Goal: Transaction & Acquisition: Download file/media

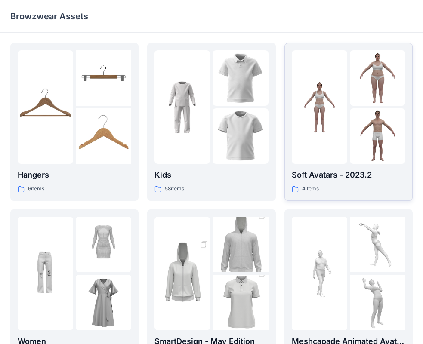
click at [350, 132] on img at bounding box center [378, 136] width 56 height 56
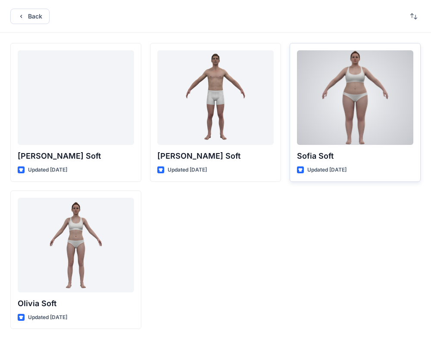
click at [340, 129] on div at bounding box center [355, 97] width 116 height 95
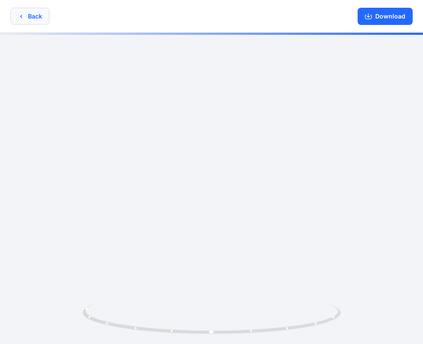
click at [34, 22] on button "Back" at bounding box center [29, 16] width 39 height 17
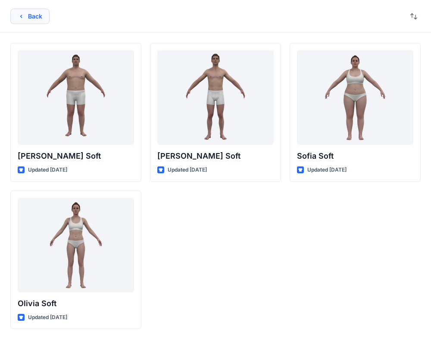
click at [36, 21] on button "Back" at bounding box center [29, 16] width 39 height 15
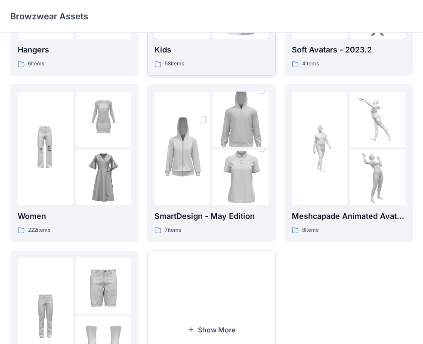
scroll to position [129, 0]
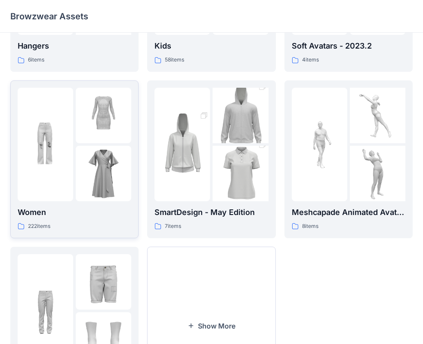
click at [92, 161] on img at bounding box center [104, 174] width 56 height 56
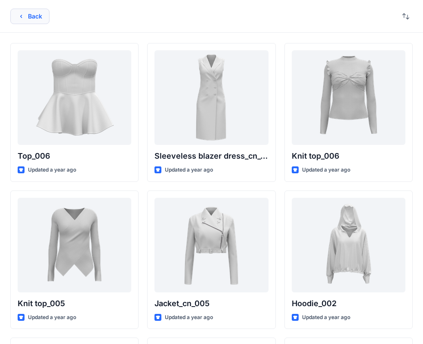
click at [36, 19] on button "Back" at bounding box center [29, 16] width 39 height 15
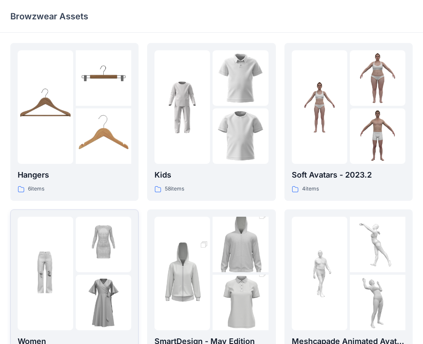
click at [98, 243] on img at bounding box center [104, 245] width 56 height 56
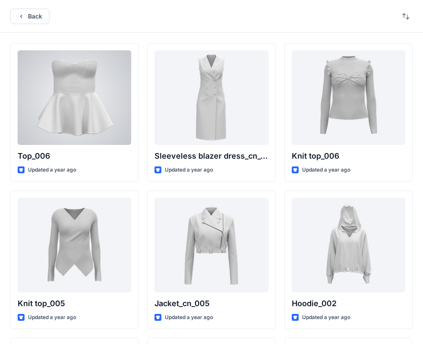
click at [97, 110] on div at bounding box center [75, 97] width 114 height 95
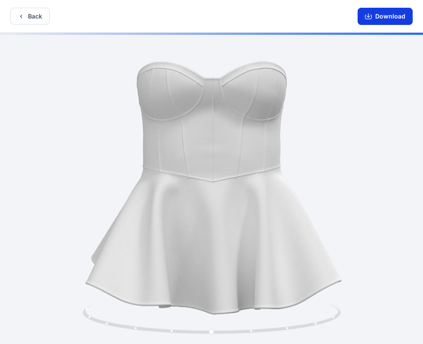
click at [379, 19] on button "Download" at bounding box center [385, 16] width 55 height 17
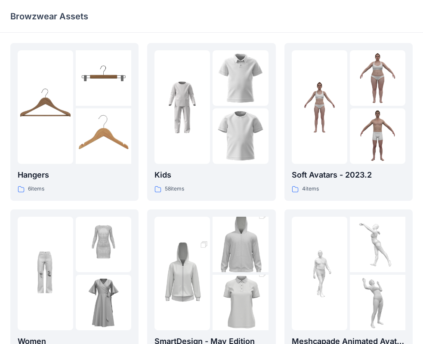
scroll to position [43, 0]
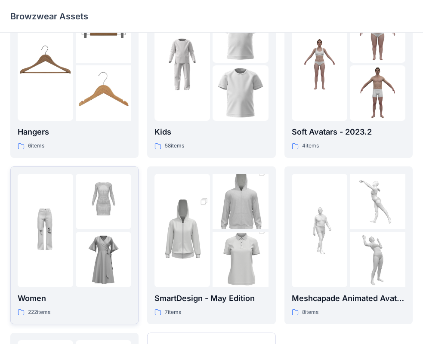
click at [108, 228] on img at bounding box center [104, 202] width 56 height 56
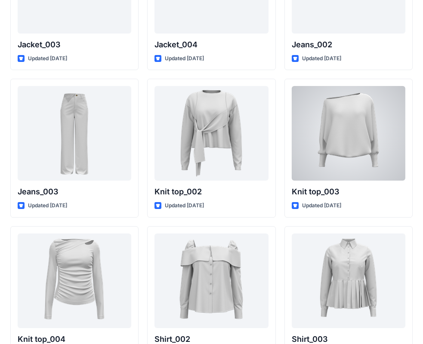
scroll to position [2091, 0]
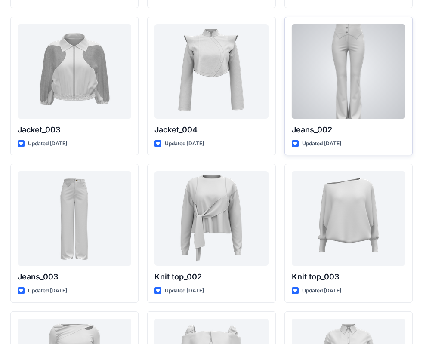
click at [304, 78] on div at bounding box center [349, 71] width 114 height 95
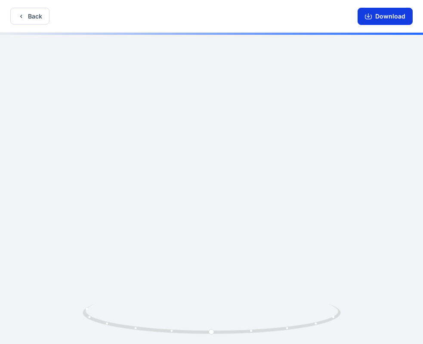
click at [372, 16] on icon "button" at bounding box center [368, 16] width 7 height 7
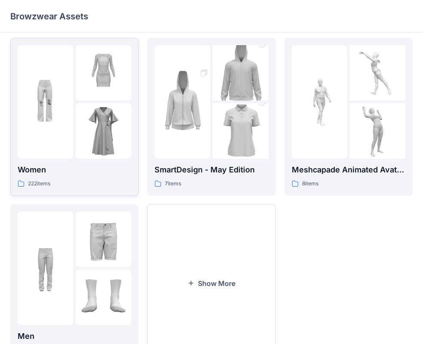
scroll to position [172, 0]
click at [109, 148] on img at bounding box center [104, 131] width 56 height 56
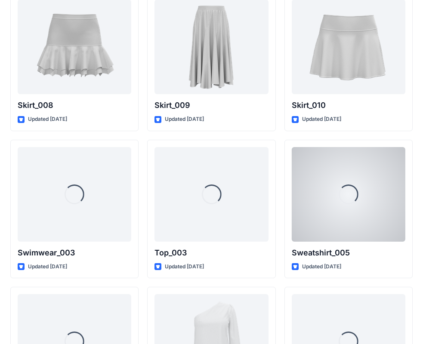
scroll to position [2853, 0]
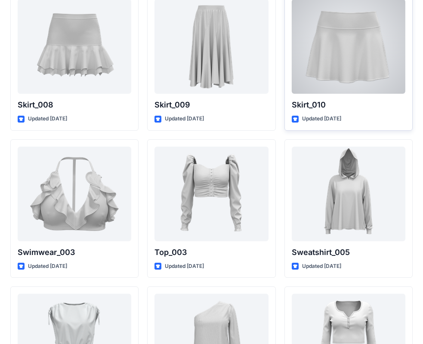
click at [371, 83] on div at bounding box center [349, 46] width 114 height 95
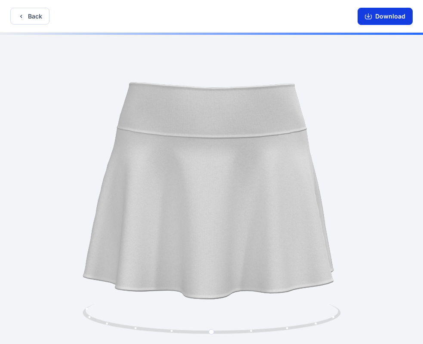
click at [395, 18] on button "Download" at bounding box center [385, 16] width 55 height 17
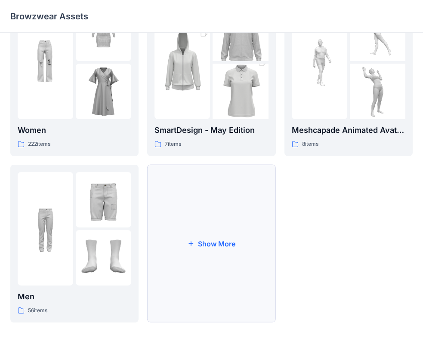
scroll to position [214, 0]
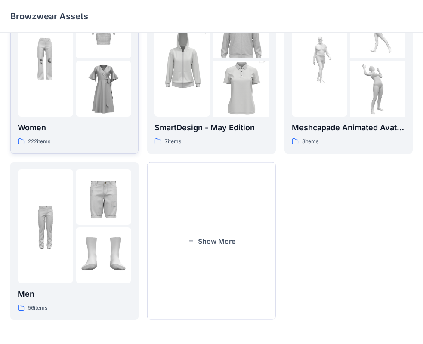
click at [91, 123] on p "Women" at bounding box center [75, 128] width 114 height 12
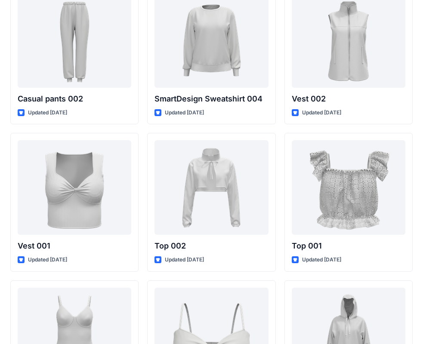
scroll to position [3831, 0]
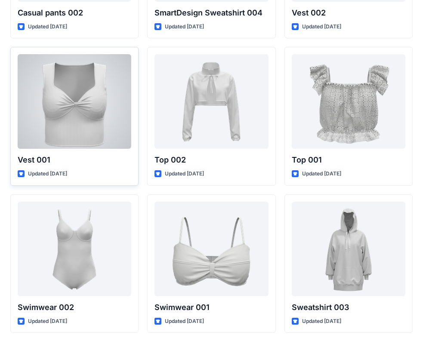
click at [105, 134] on div at bounding box center [75, 101] width 114 height 95
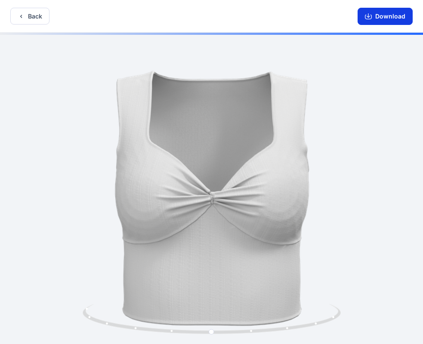
click at [377, 20] on button "Download" at bounding box center [385, 16] width 55 height 17
